Goal: Find specific page/section: Find specific page/section

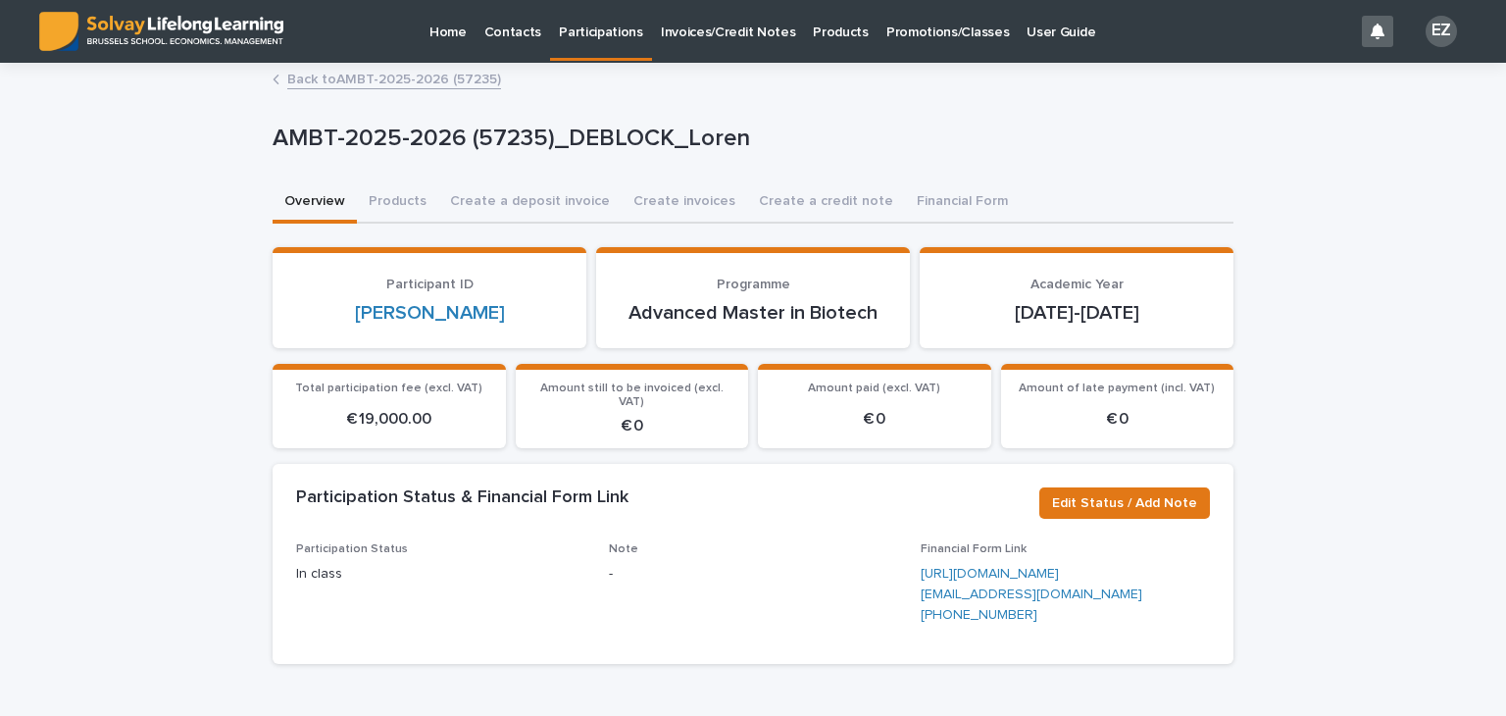
click at [396, 79] on link "Back to AMBT-2025-2026 (57235)" at bounding box center [394, 78] width 214 height 23
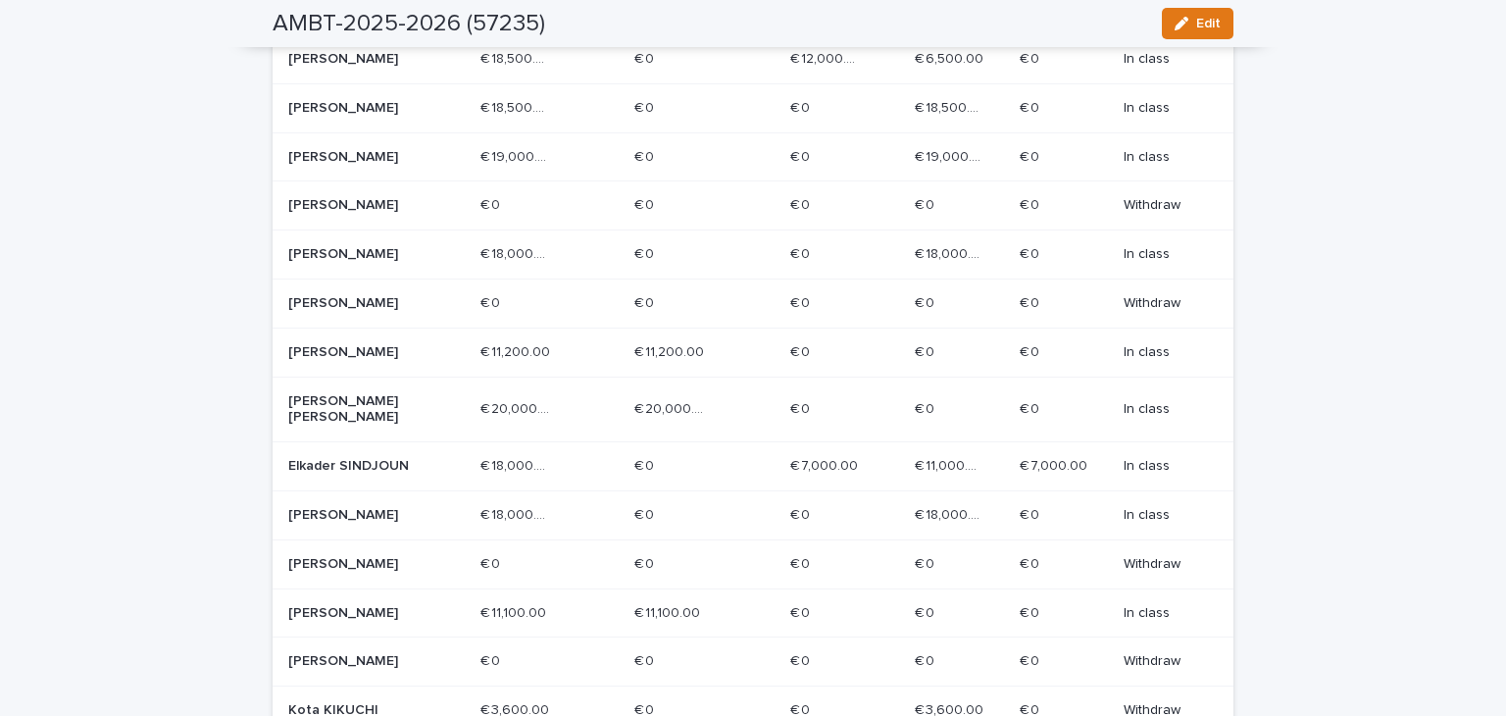
scroll to position [535, 0]
click at [383, 468] on p "Elkader SINDJOUN" at bounding box center [358, 467] width 140 height 17
